Goal: Task Accomplishment & Management: Manage account settings

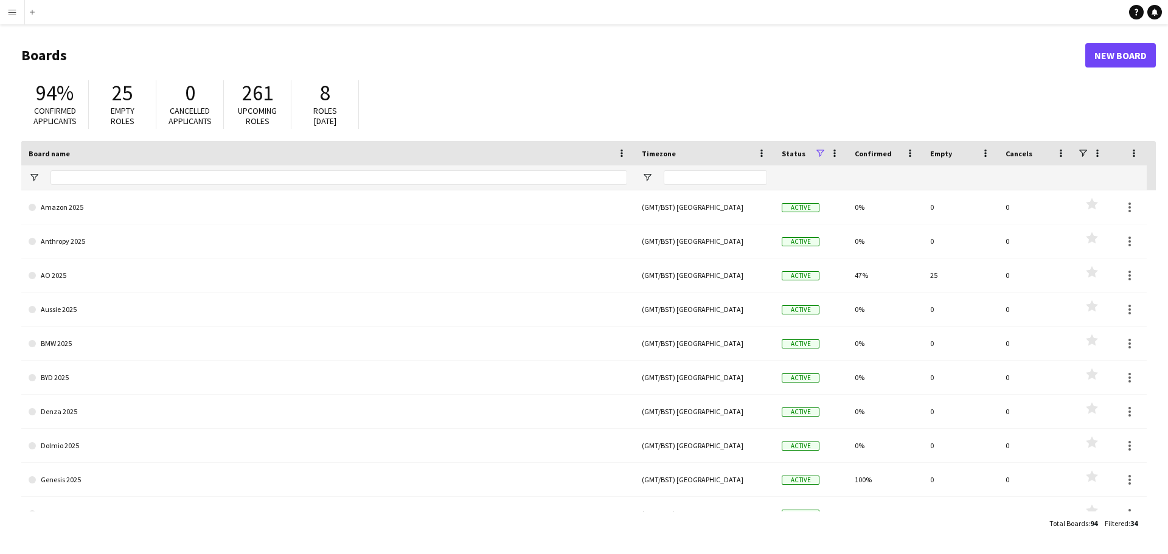
click at [8, 12] on app-icon "Menu" at bounding box center [12, 12] width 10 height 10
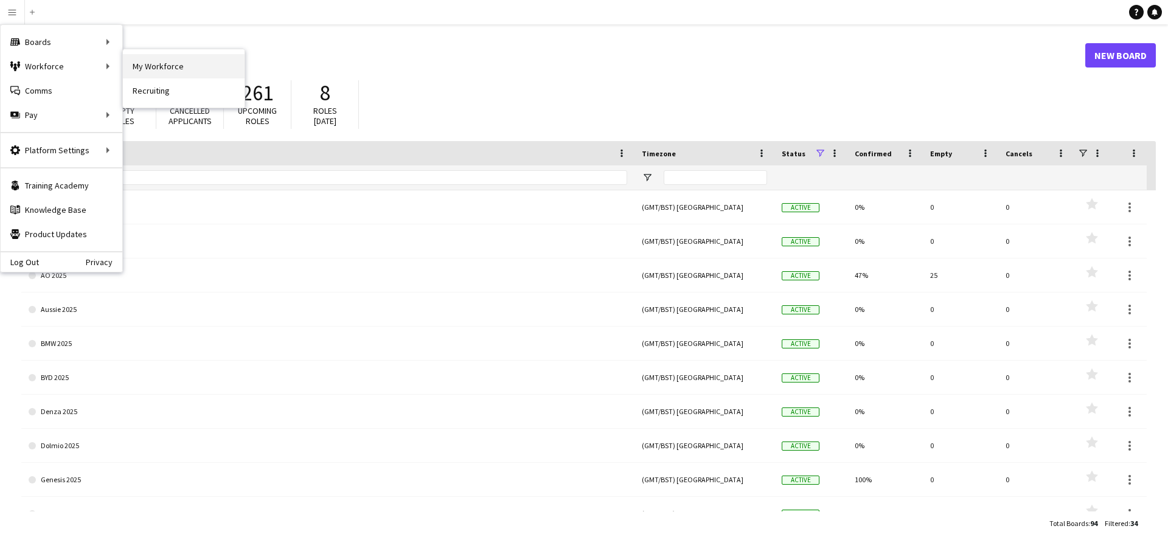
click at [162, 65] on link "My Workforce" at bounding box center [184, 66] width 122 height 24
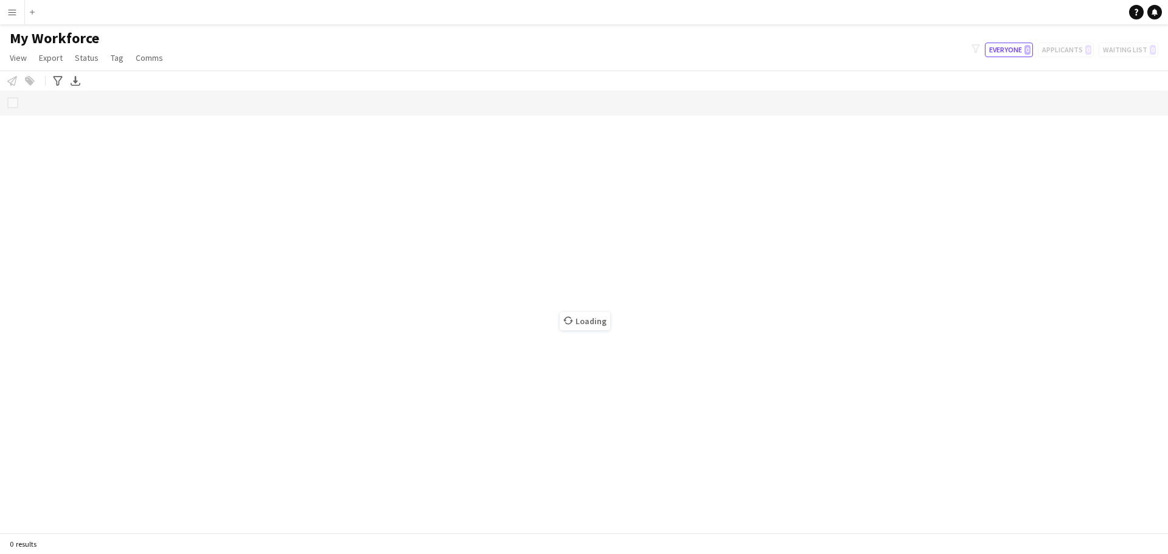
click at [13, 12] on app-icon "Menu" at bounding box center [12, 12] width 10 height 10
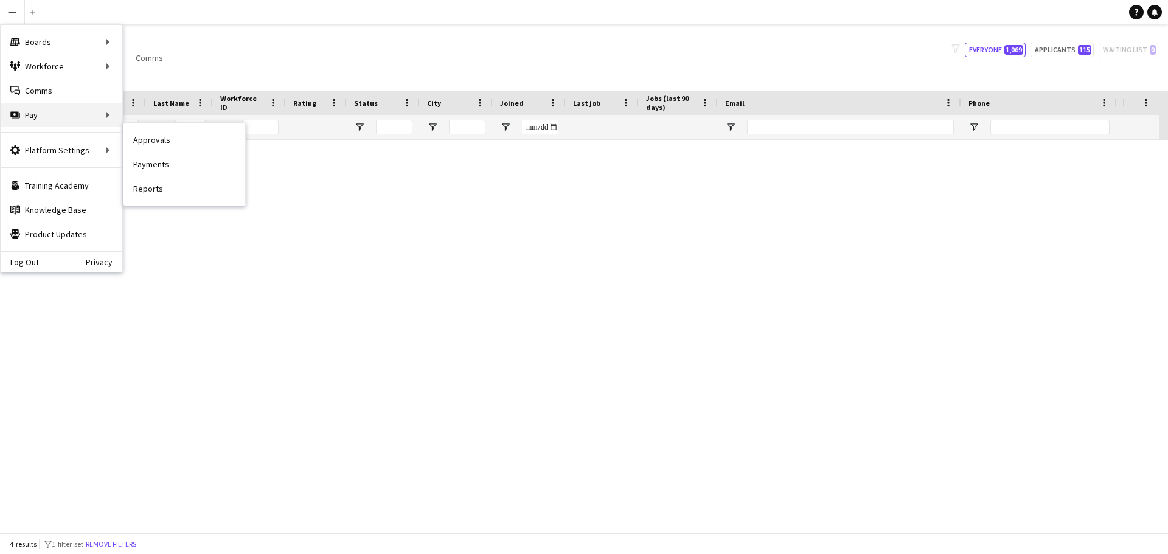
type input "****"
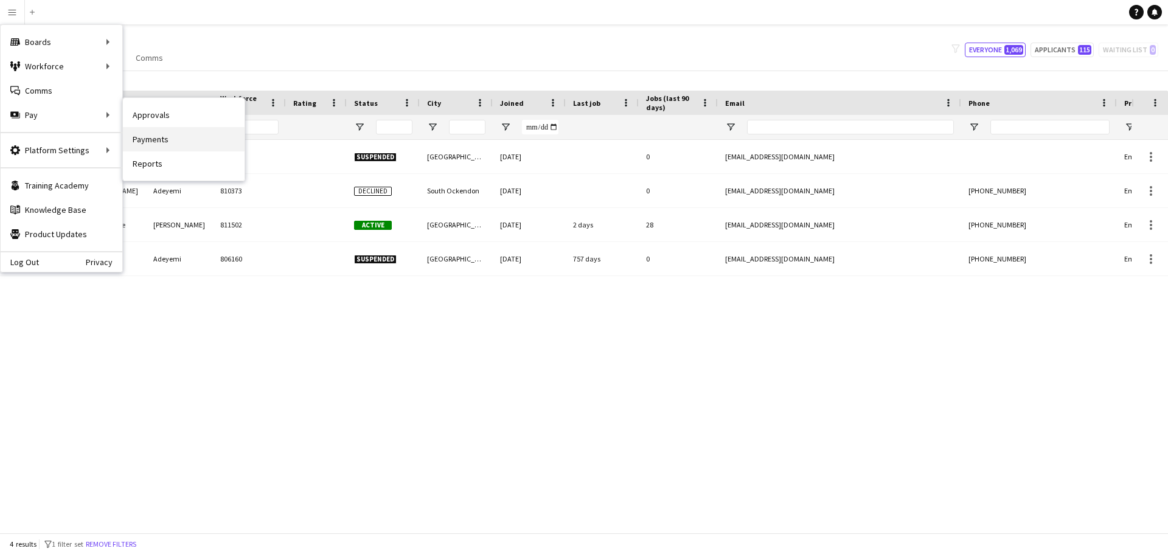
click at [155, 135] on link "Payments" at bounding box center [184, 139] width 122 height 24
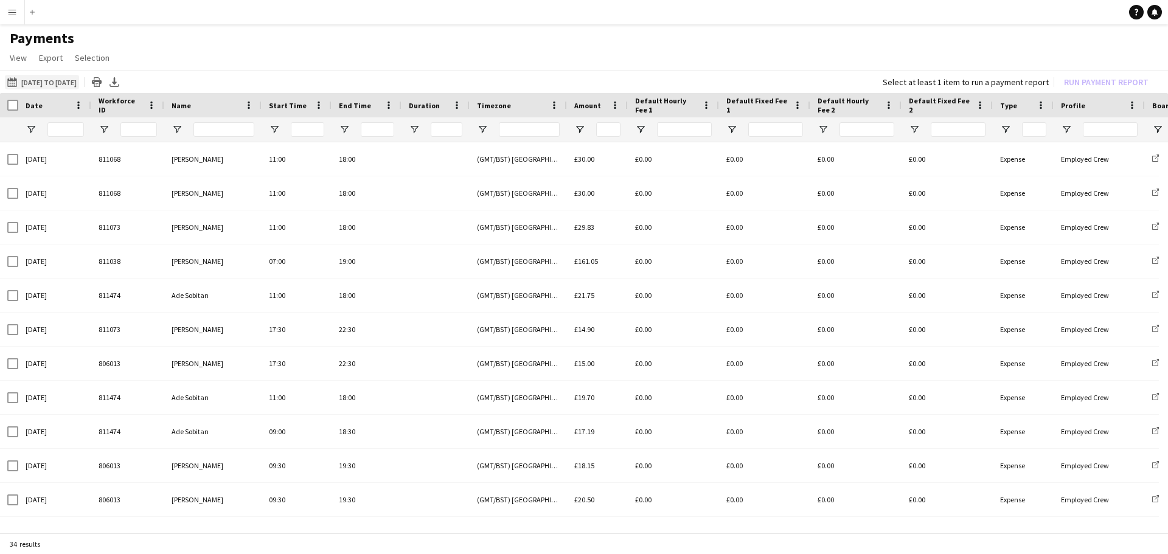
click at [47, 83] on button "[DATE] to [DATE] [DATE] to [DATE]" at bounding box center [42, 82] width 74 height 15
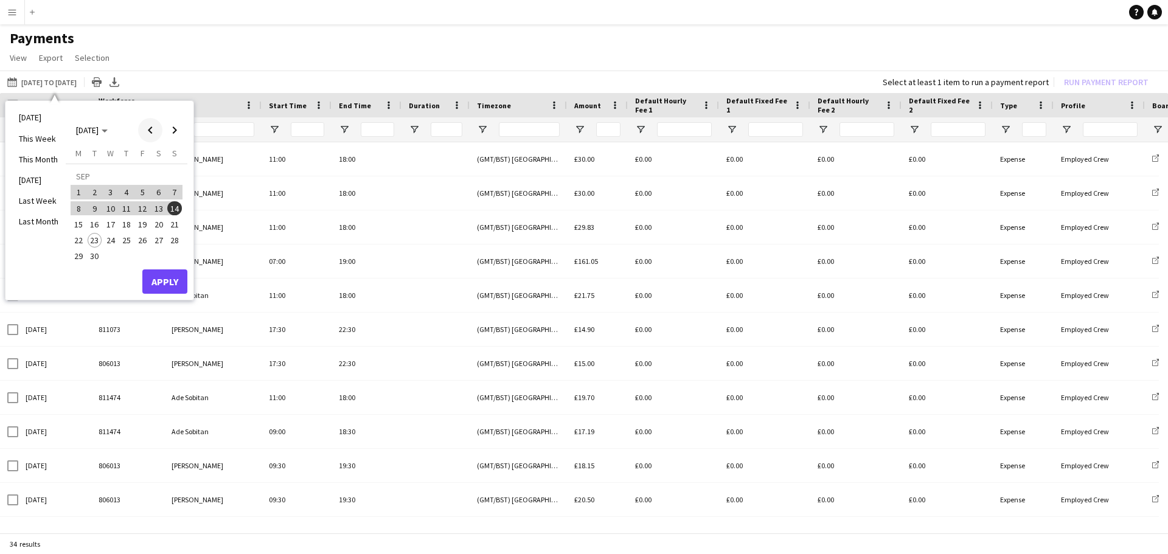
click at [149, 127] on span "Previous month" at bounding box center [150, 130] width 24 height 24
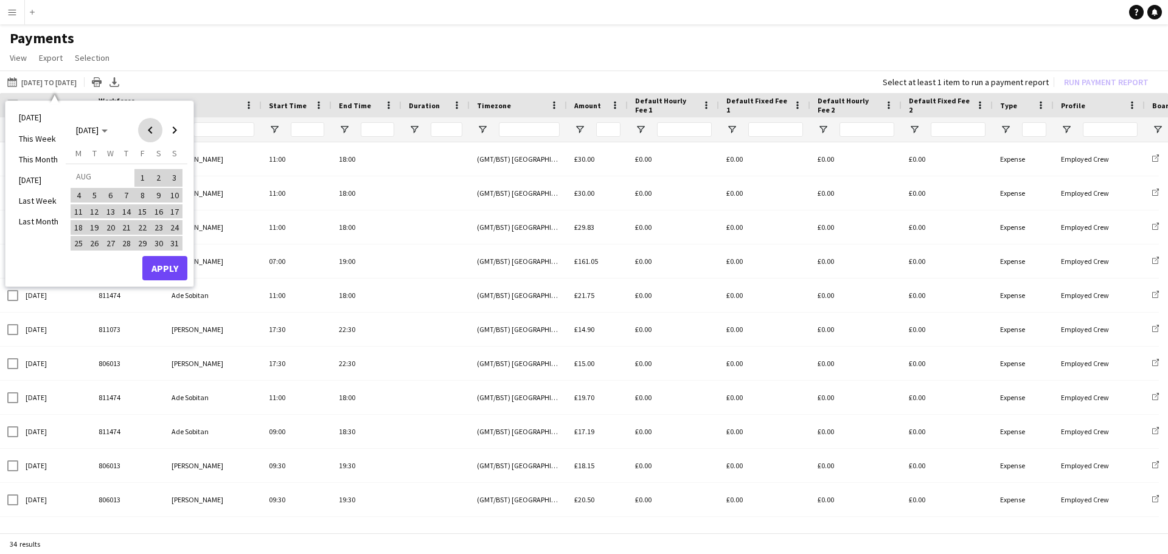
click at [149, 127] on span "Previous month" at bounding box center [150, 130] width 24 height 24
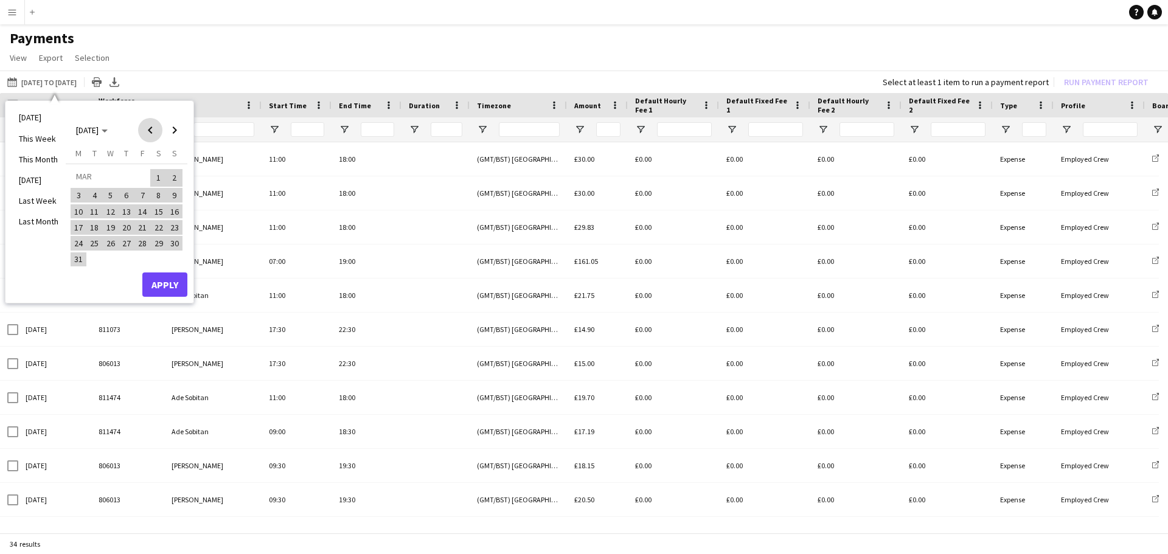
click at [149, 127] on span "Previous month" at bounding box center [150, 130] width 24 height 24
click at [110, 192] on span "1" at bounding box center [110, 192] width 15 height 15
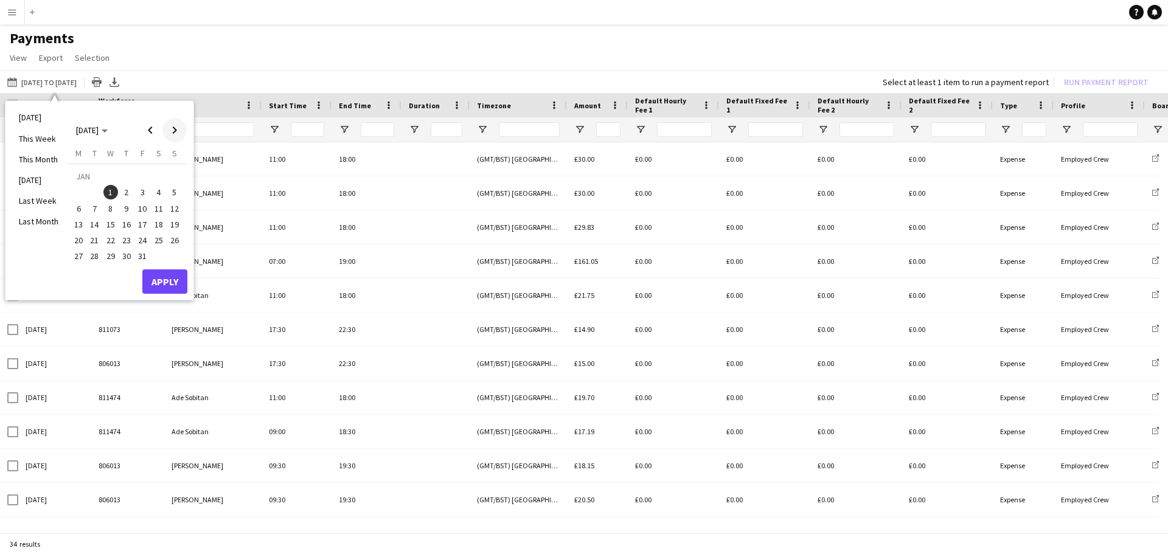
click at [177, 133] on span "Next month" at bounding box center [174, 130] width 24 height 24
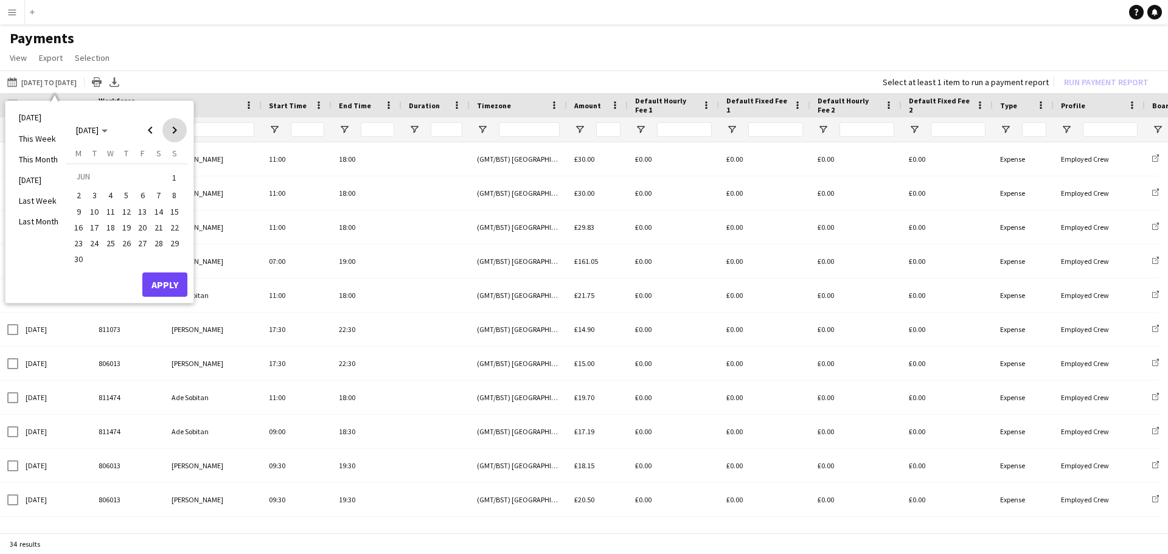
click at [177, 133] on span "Next month" at bounding box center [174, 130] width 24 height 24
click at [176, 133] on span "Next month" at bounding box center [174, 130] width 24 height 24
click at [151, 133] on span "Previous month" at bounding box center [150, 130] width 24 height 24
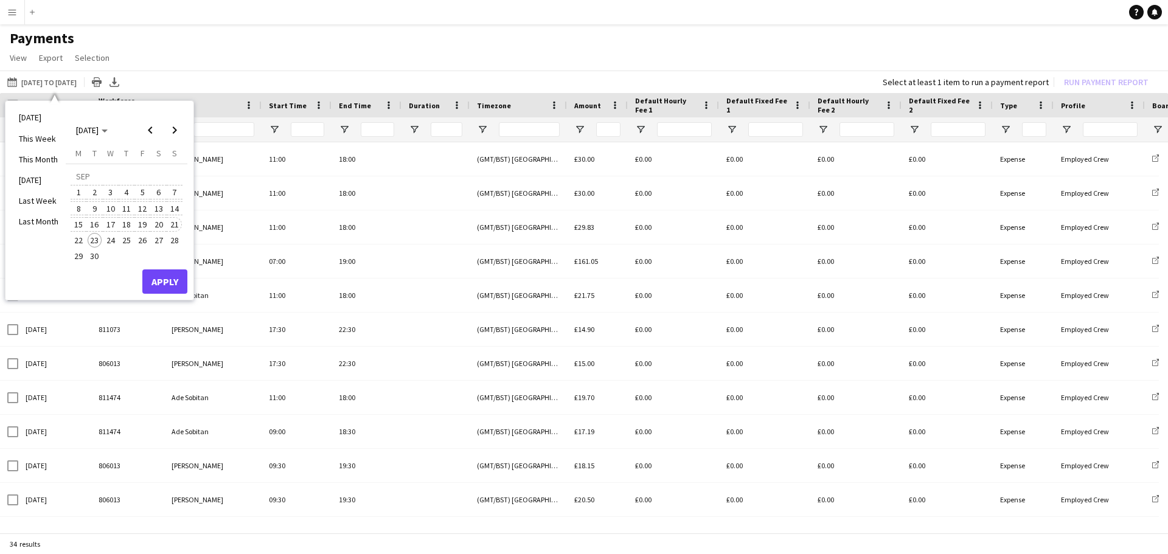
click at [172, 225] on span "21" at bounding box center [174, 224] width 15 height 15
click at [167, 282] on button "Apply" at bounding box center [164, 282] width 45 height 24
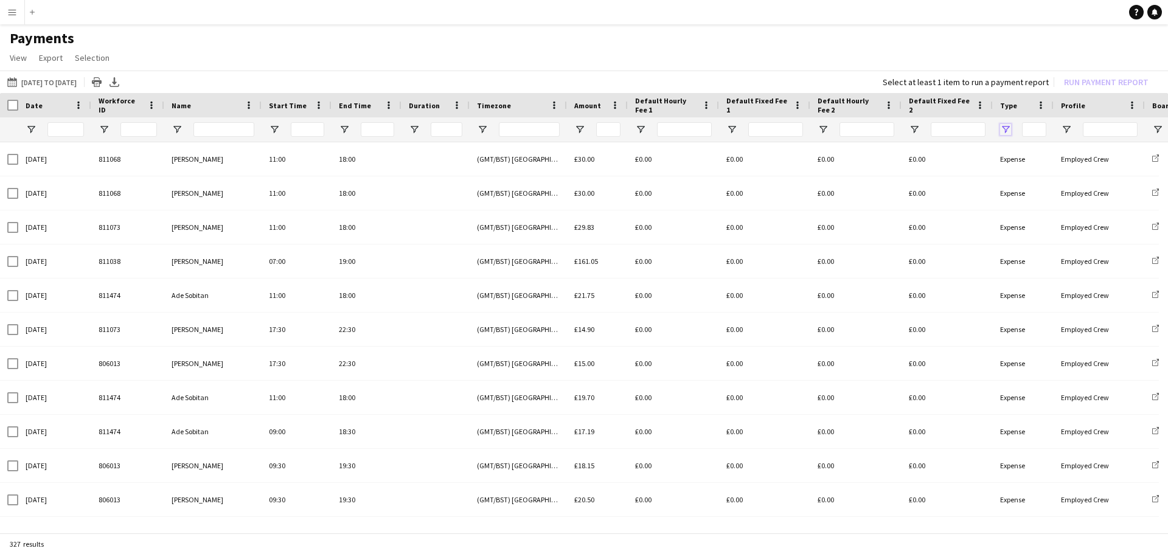
click at [1005, 128] on span "Open Filter Menu" at bounding box center [1006, 129] width 11 height 11
type input "**********"
click at [846, 47] on h1 "Payments" at bounding box center [584, 38] width 1168 height 18
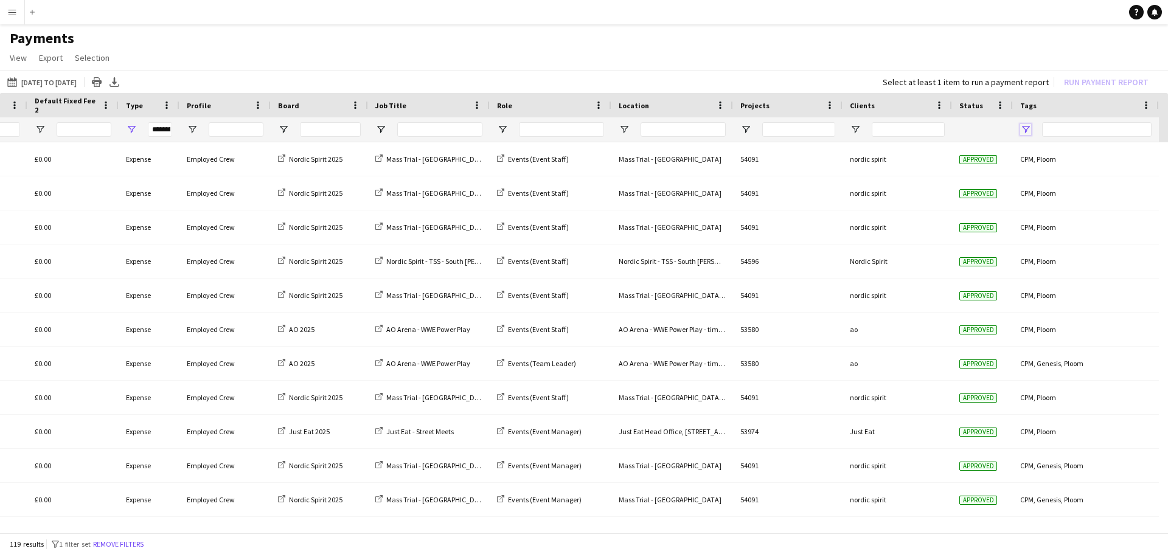
click at [1025, 124] on span "Open Filter Menu" at bounding box center [1026, 129] width 11 height 11
click at [854, 58] on app-page-menu "View Customise view Customise filters Reset Filters Reset View Reset All Export…" at bounding box center [584, 58] width 1168 height 23
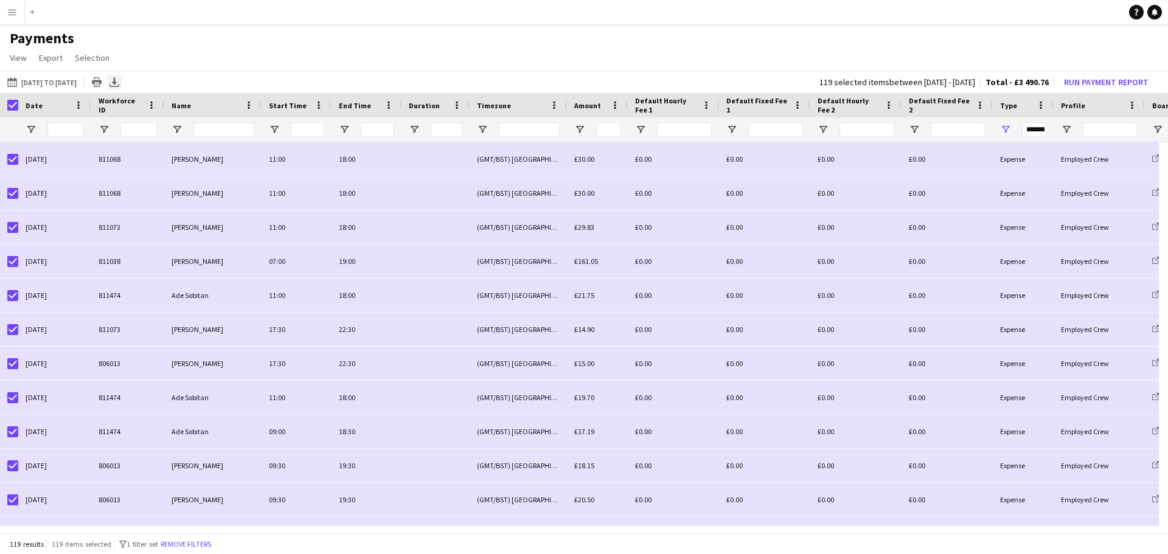
click at [117, 82] on icon at bounding box center [114, 80] width 5 height 7
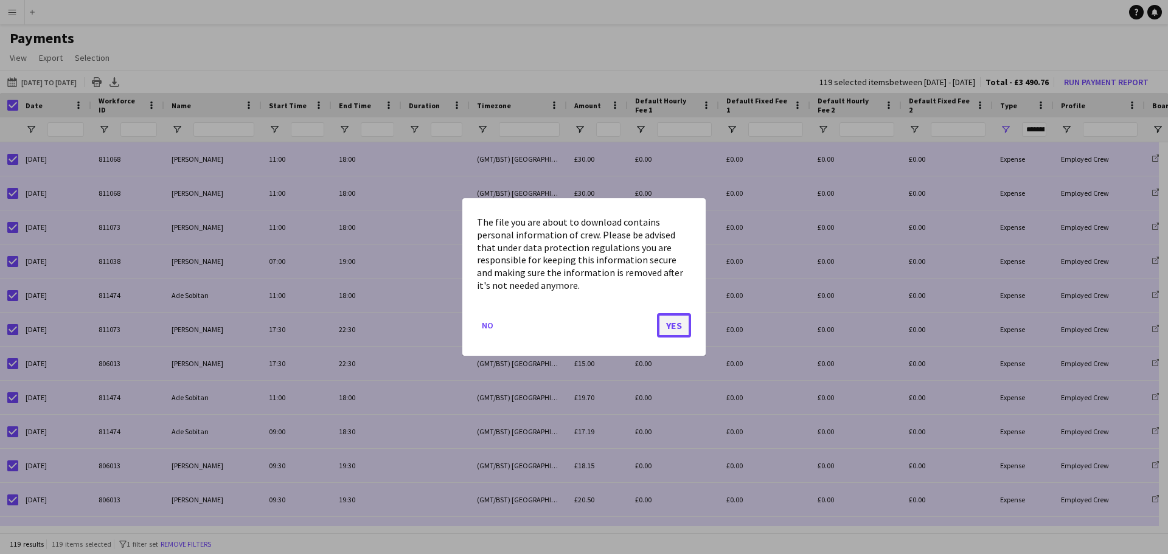
click at [670, 320] on button "Yes" at bounding box center [674, 325] width 34 height 24
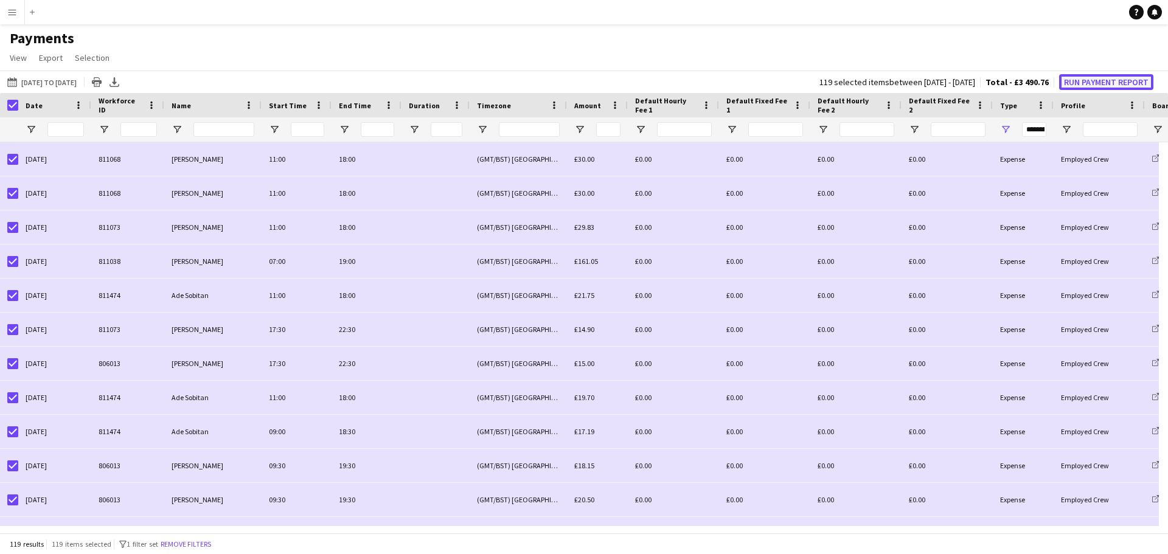
click at [1097, 80] on button "Run Payment Report" at bounding box center [1107, 82] width 94 height 16
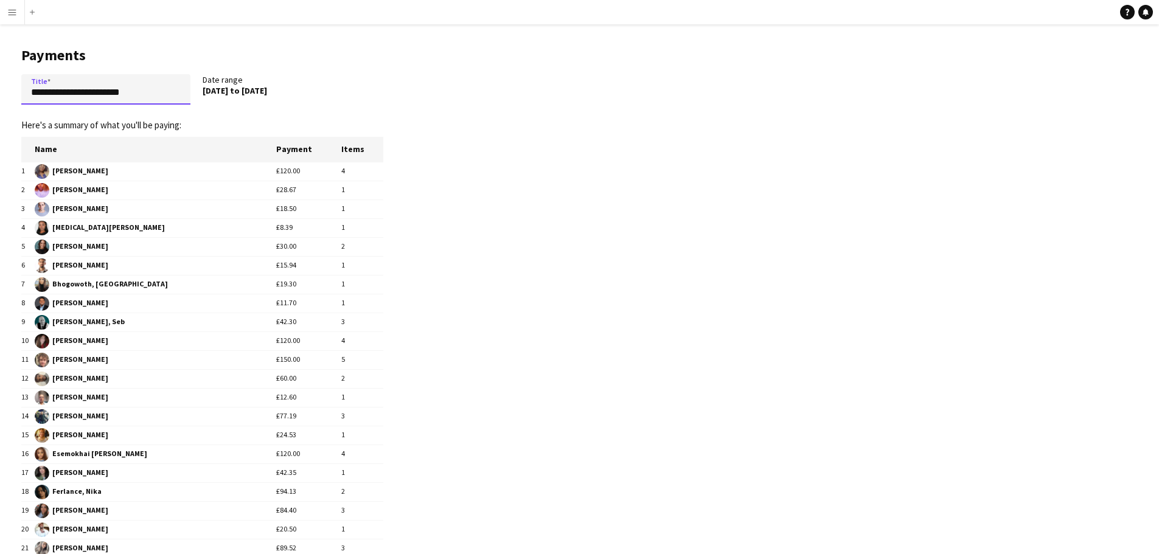
click at [166, 96] on input "**********" at bounding box center [105, 89] width 169 height 30
drag, startPoint x: 166, startPoint y: 96, endPoint x: -30, endPoint y: 103, distance: 195.5
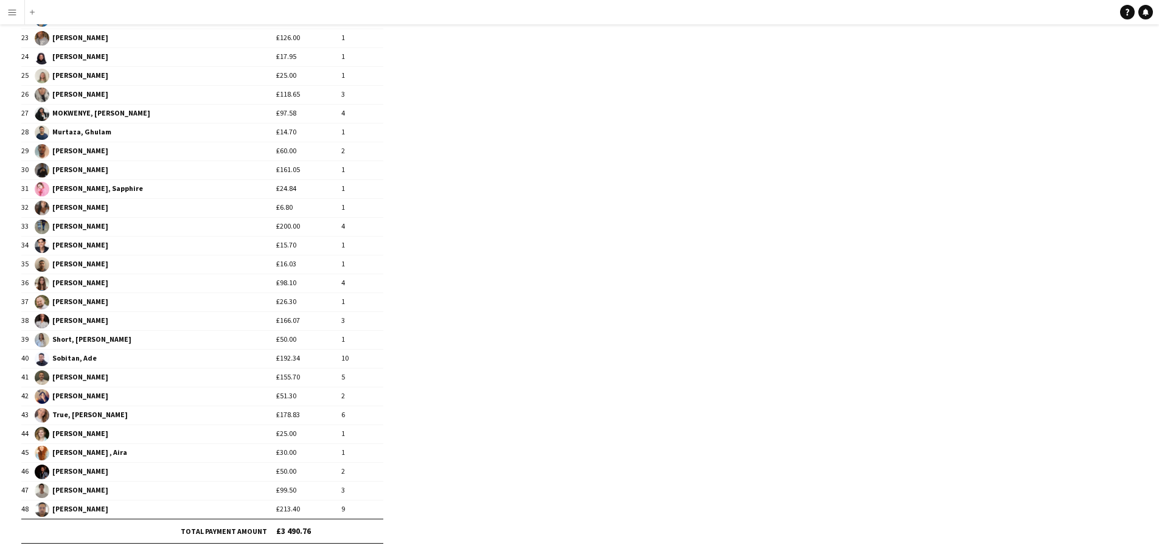
scroll to position [605, 0]
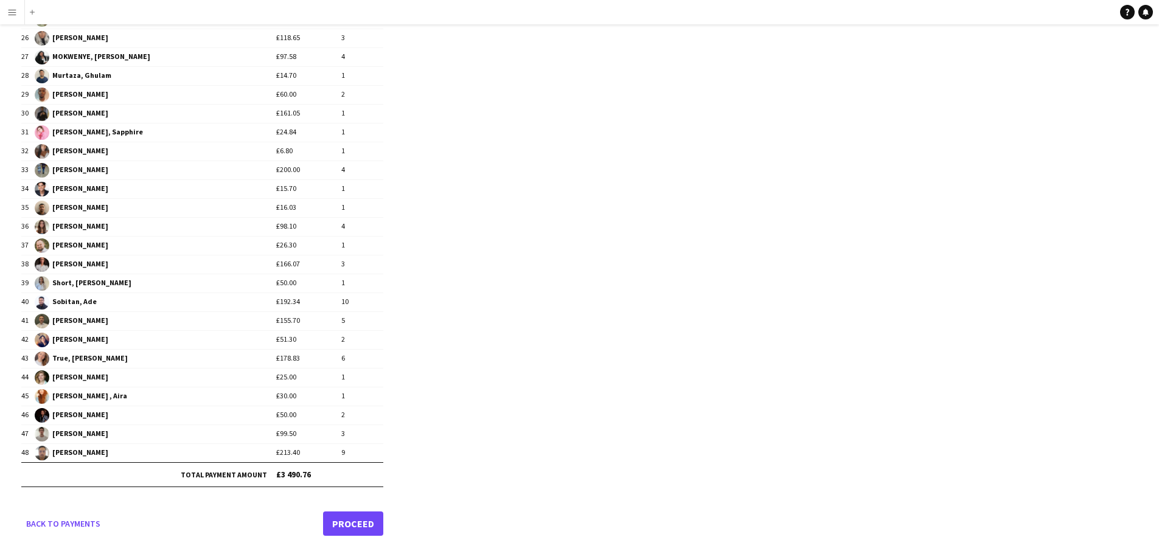
type input "**********"
click at [351, 519] on link "Proceed" at bounding box center [353, 524] width 60 height 24
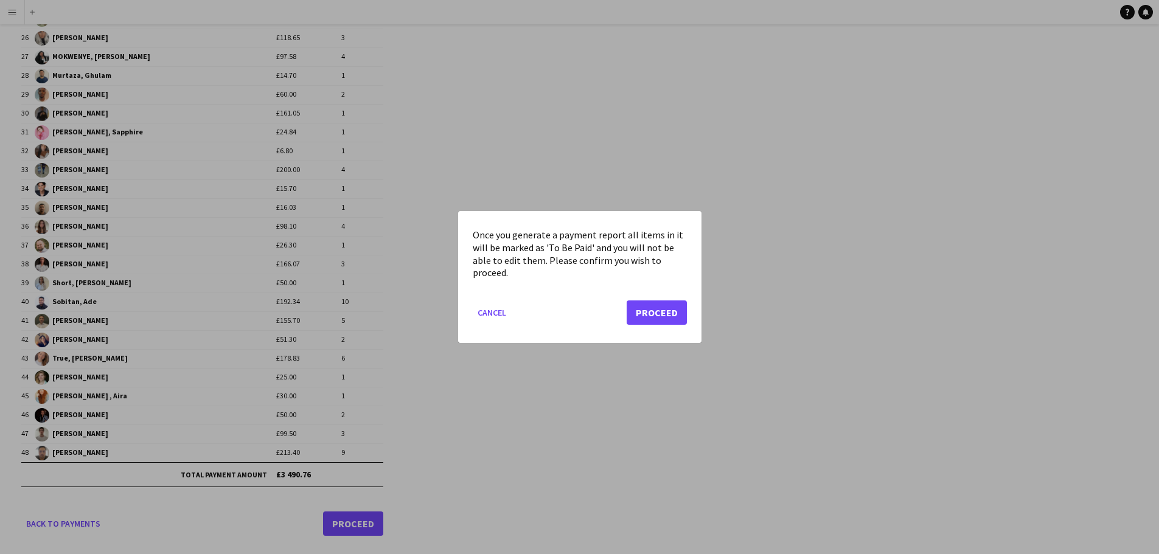
scroll to position [0, 0]
click at [660, 319] on button "Proceed" at bounding box center [657, 313] width 60 height 24
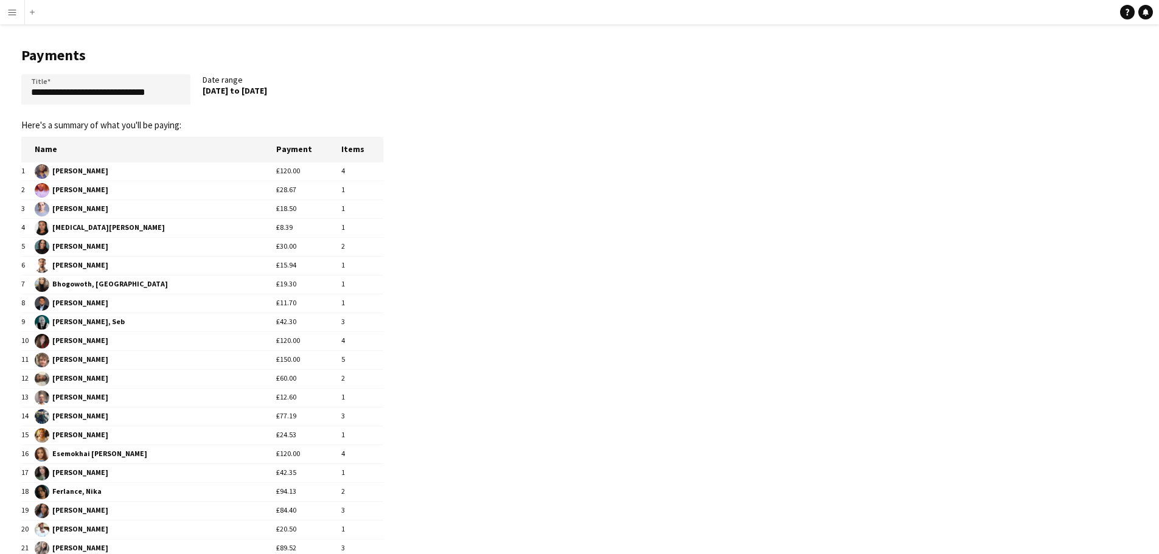
scroll to position [605, 0]
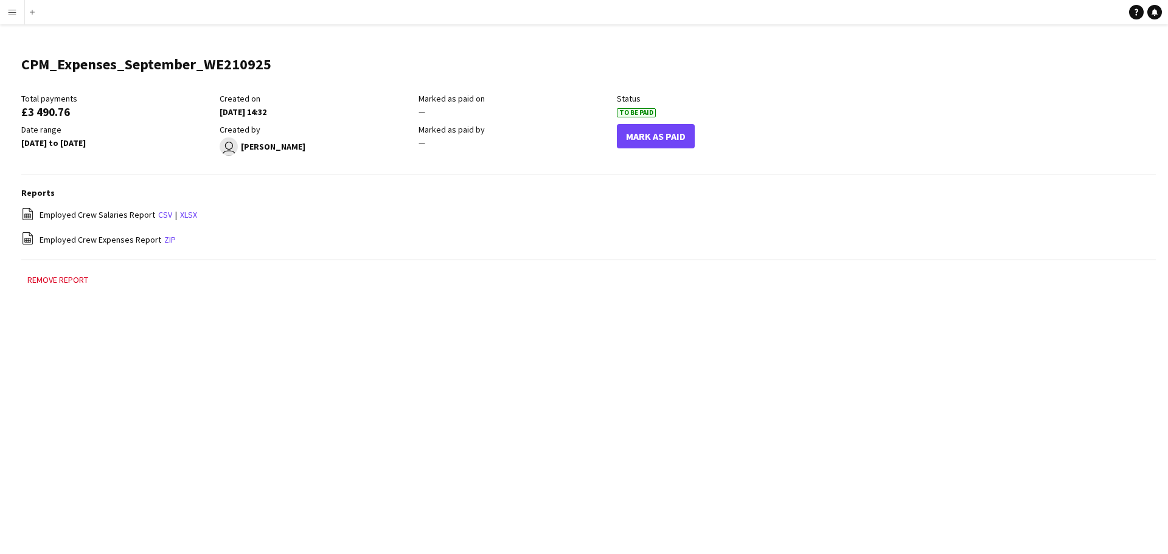
click at [14, 10] on app-icon "Menu" at bounding box center [12, 12] width 10 height 10
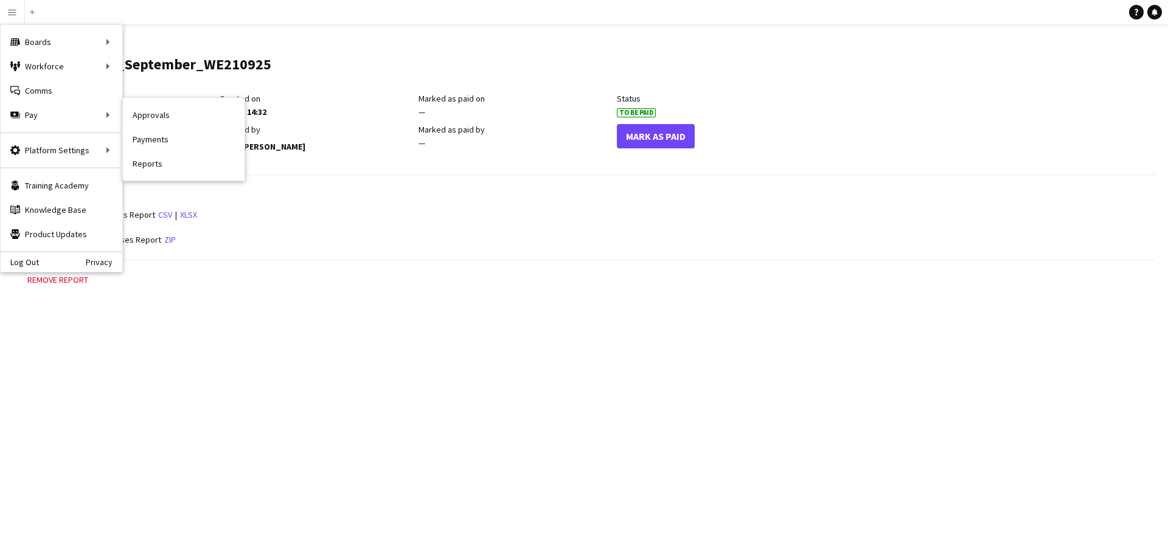
drag, startPoint x: 149, startPoint y: 138, endPoint x: 256, endPoint y: 111, distance: 110.6
click at [150, 138] on link "Payments" at bounding box center [184, 139] width 122 height 24
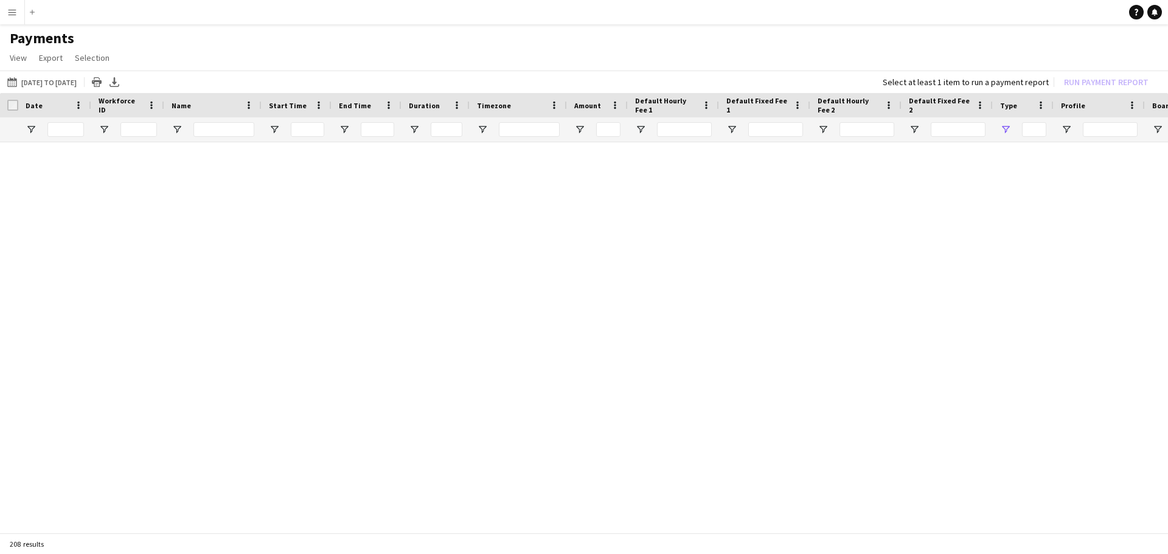
type input "***"
click at [10, 10] on app-icon "Menu" at bounding box center [12, 12] width 10 height 10
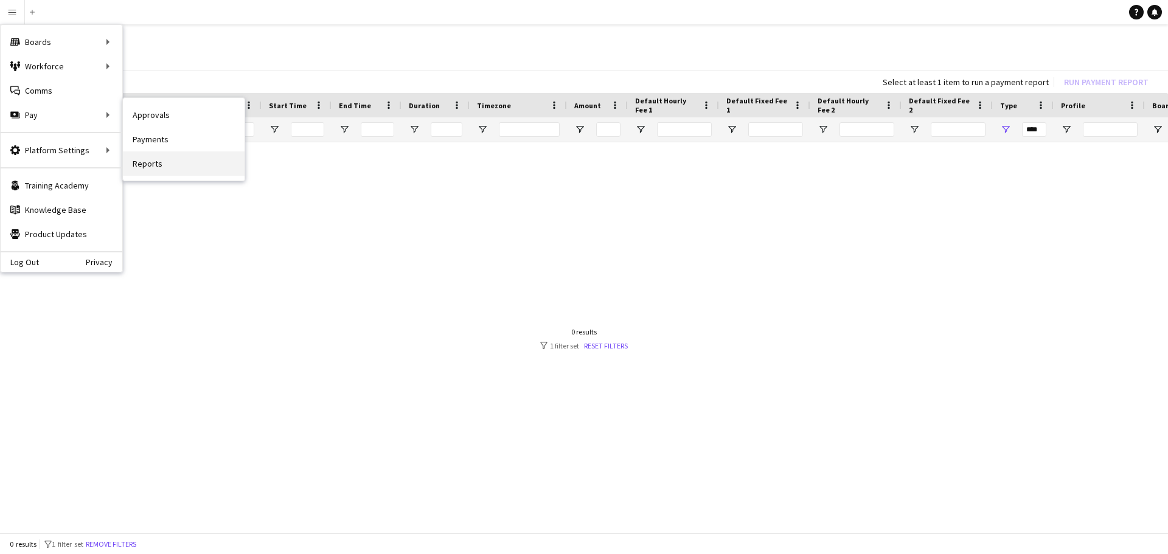
click at [156, 164] on link "Reports" at bounding box center [184, 164] width 122 height 24
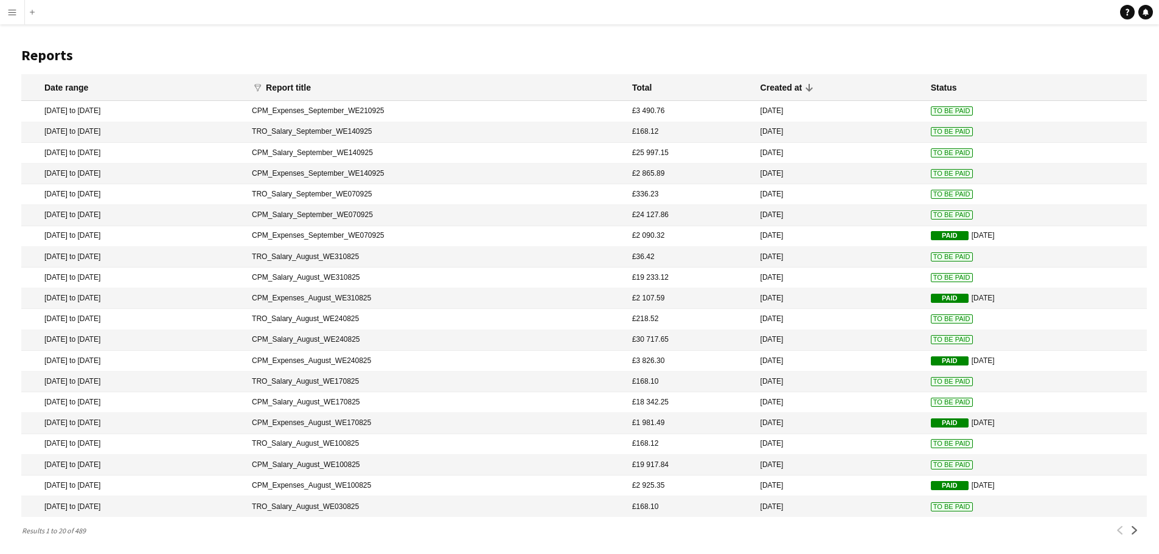
click at [931, 171] on span "To Be Paid" at bounding box center [952, 173] width 42 height 9
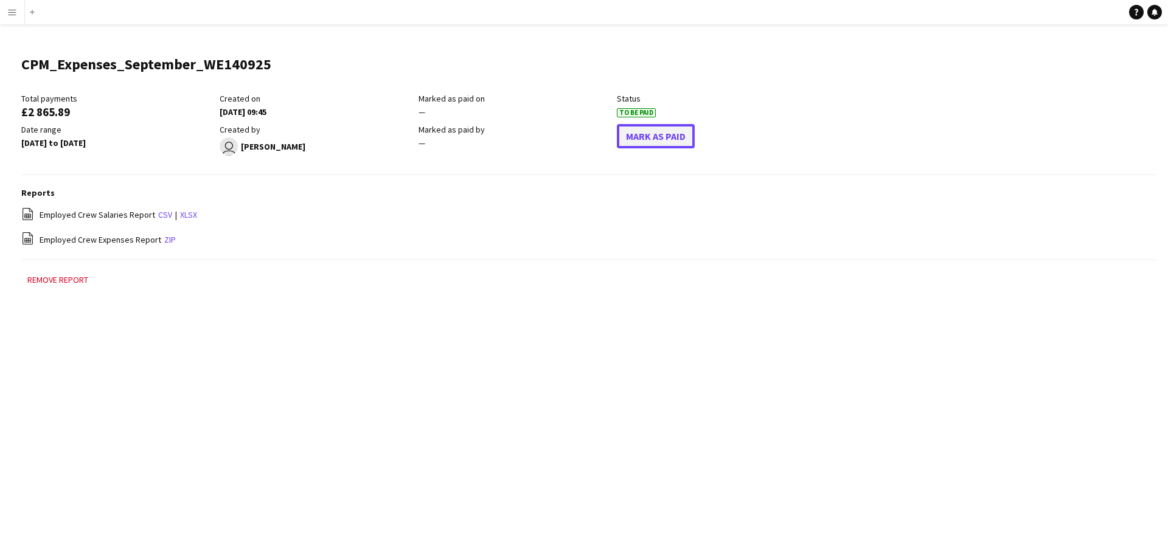
click at [670, 136] on button "Mark As Paid" at bounding box center [656, 136] width 78 height 24
click at [13, 6] on button "Menu" at bounding box center [12, 12] width 24 height 24
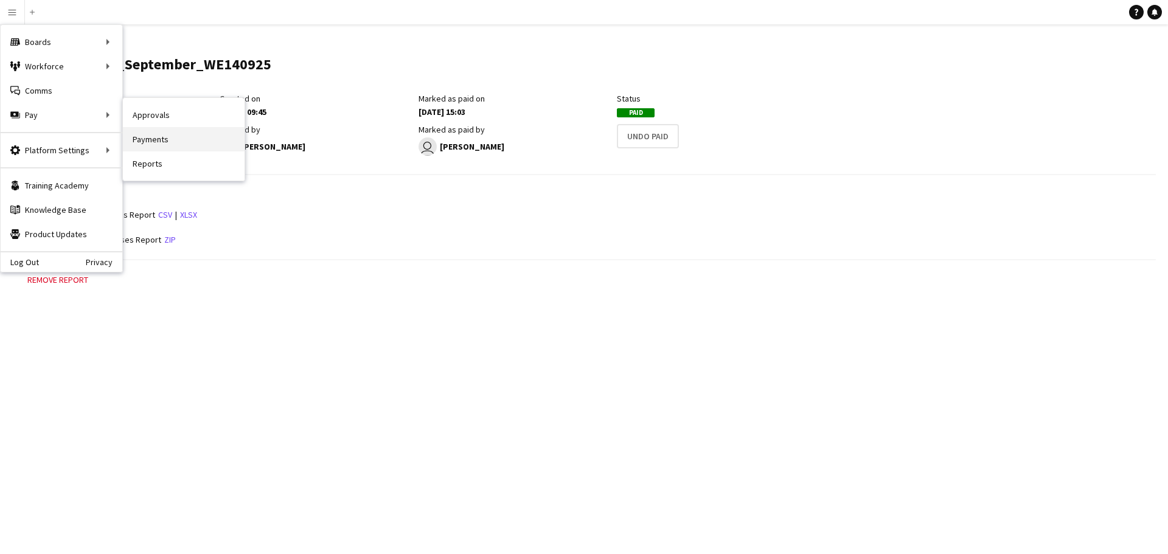
click at [150, 142] on link "Payments" at bounding box center [184, 139] width 122 height 24
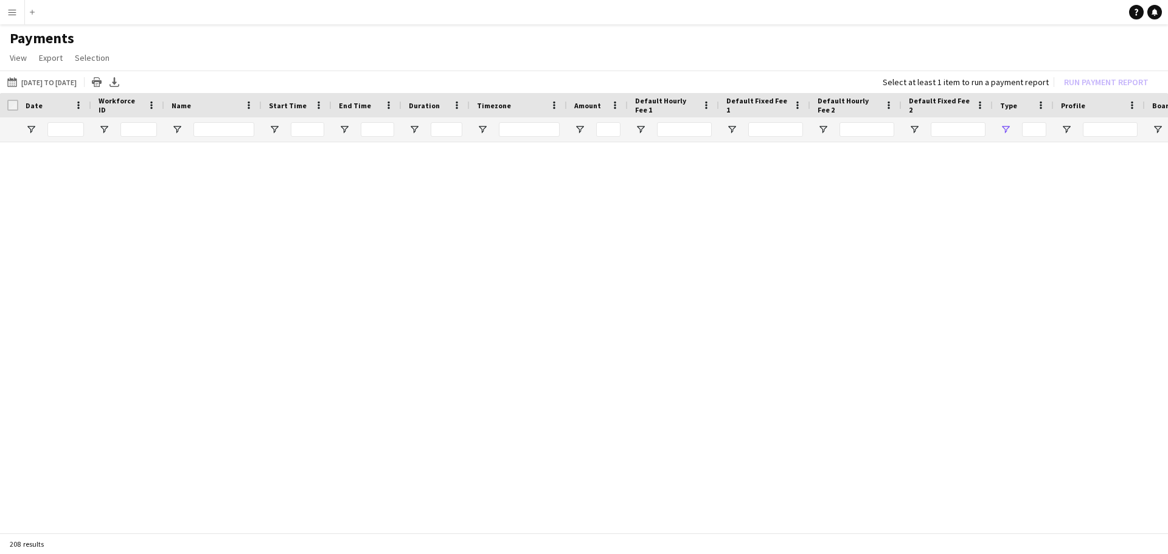
type input "***"
